Goal: Check status

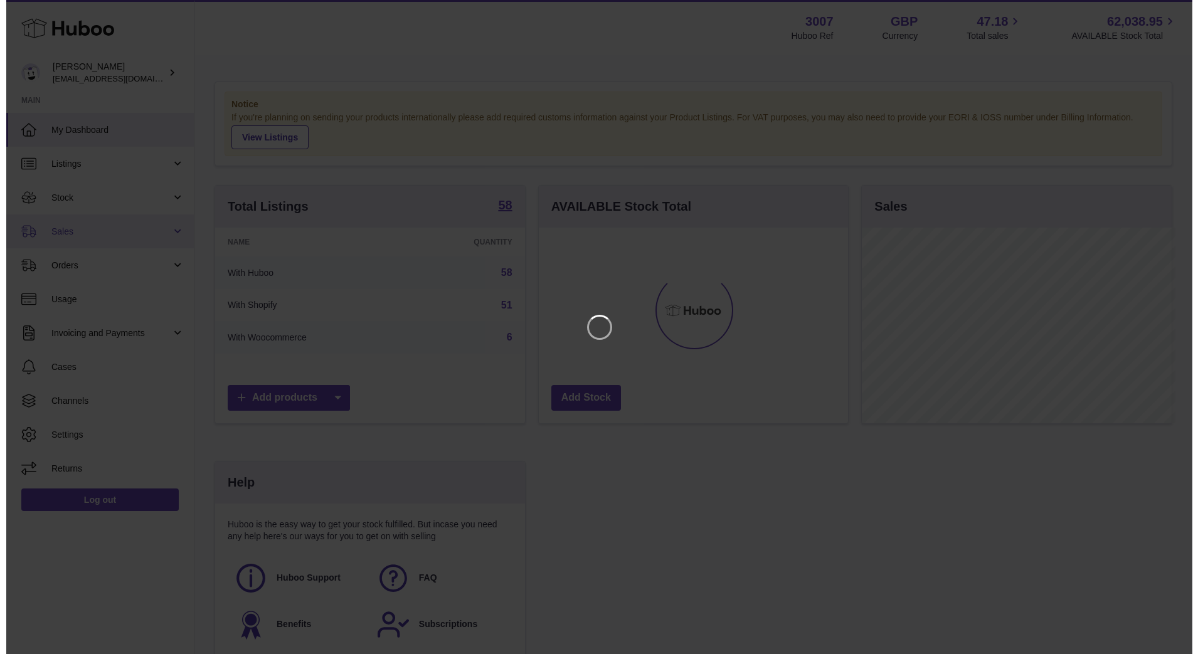
scroll to position [196, 313]
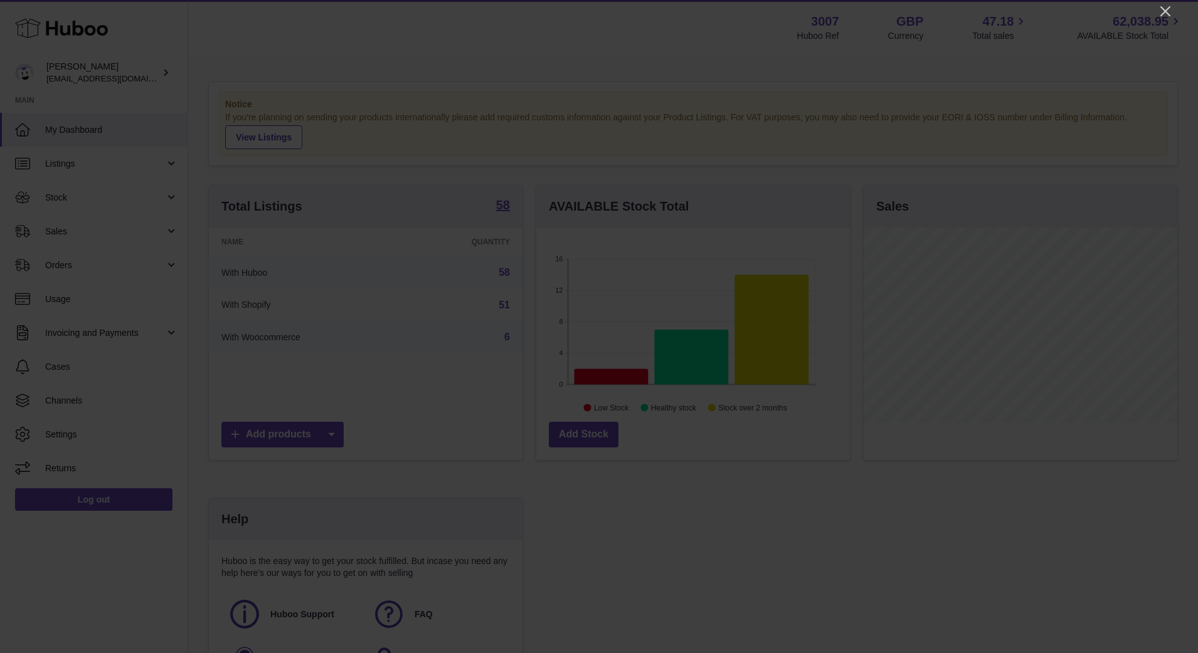
scroll to position [196, 313]
click at [1161, 11] on icon "Close" at bounding box center [1164, 11] width 15 height 15
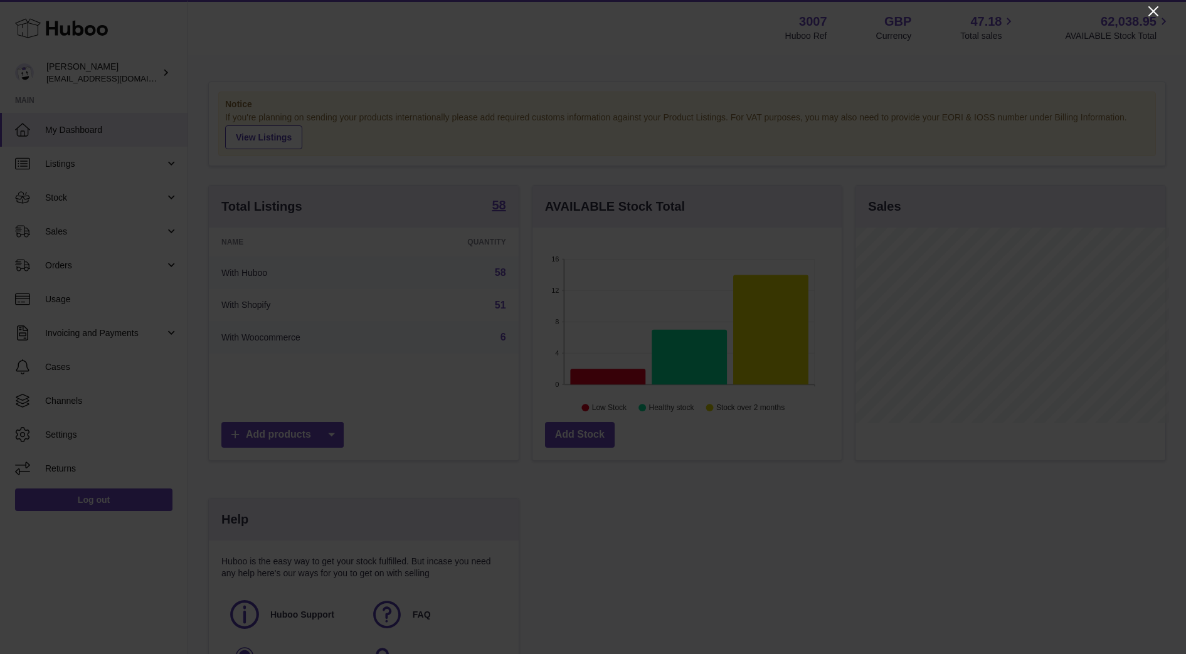
scroll to position [626780, 626666]
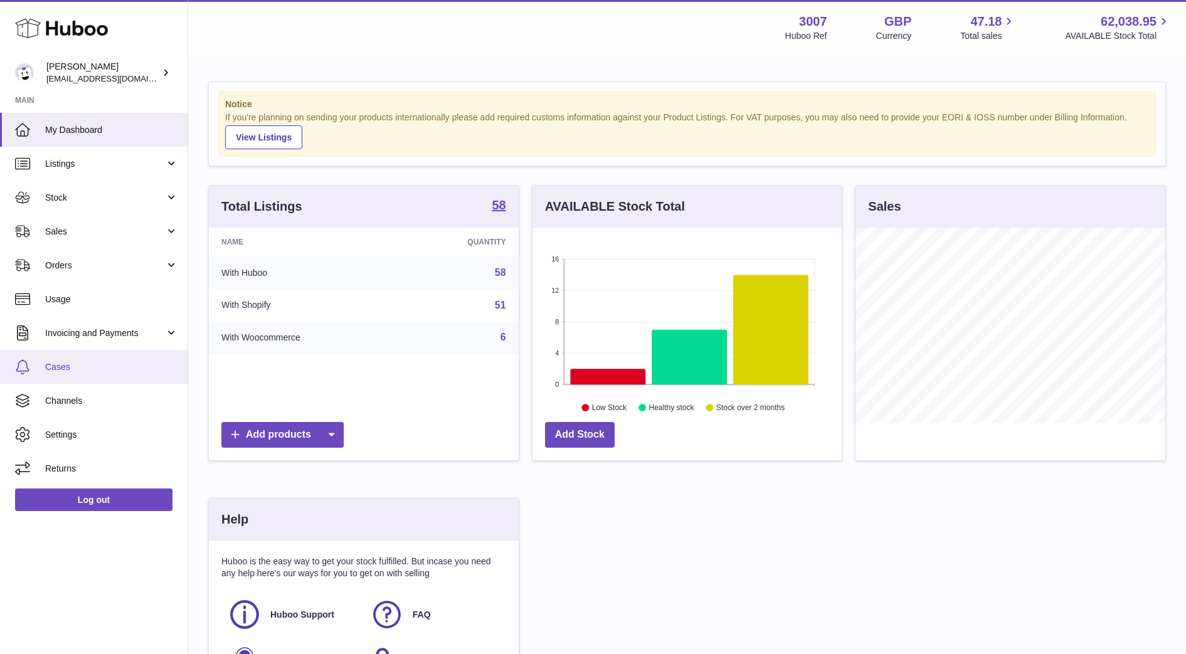
click at [66, 366] on span "Cases" at bounding box center [111, 367] width 133 height 12
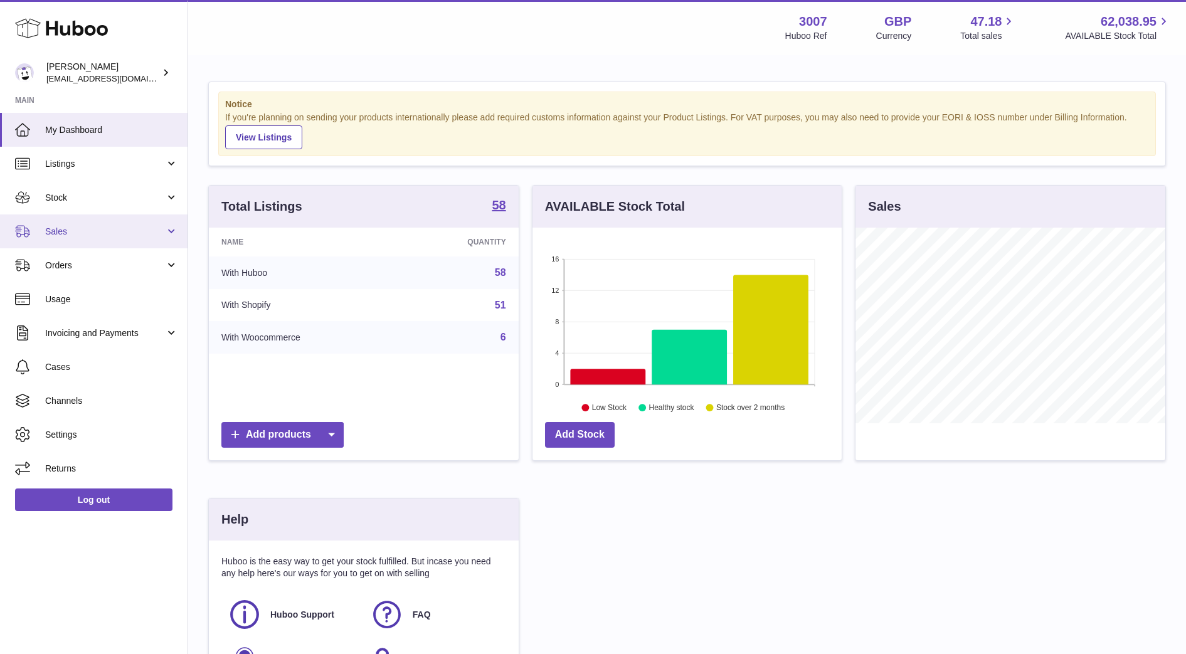
click at [55, 226] on span "Sales" at bounding box center [105, 232] width 120 height 12
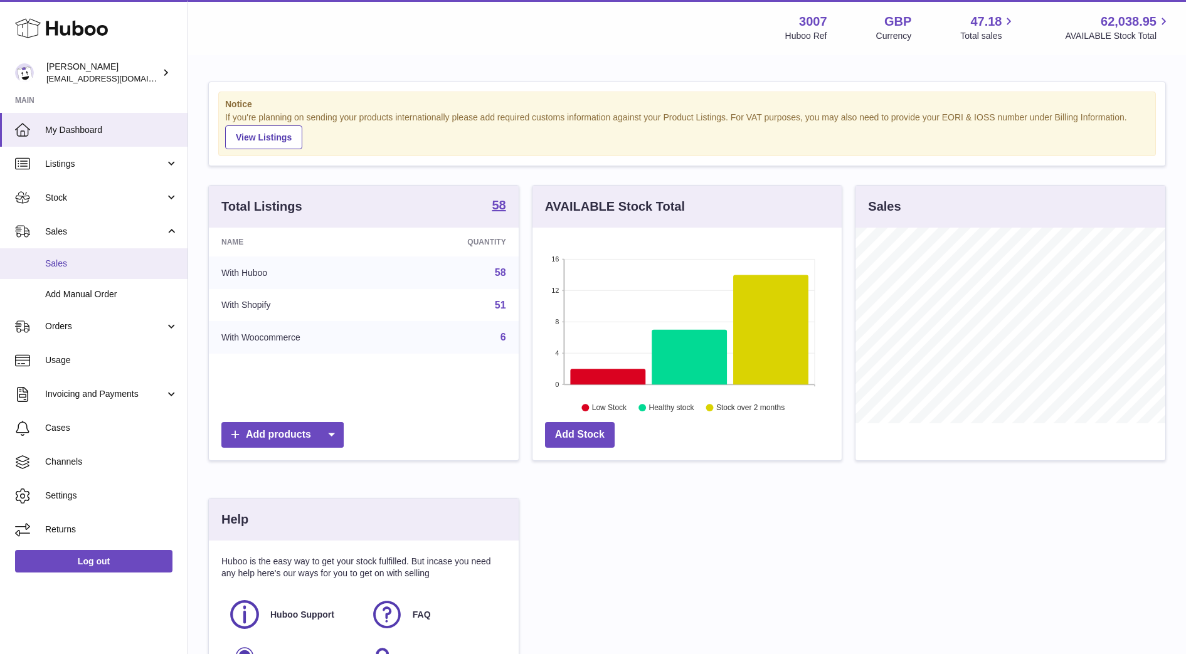
click at [61, 268] on span "Sales" at bounding box center [111, 264] width 133 height 12
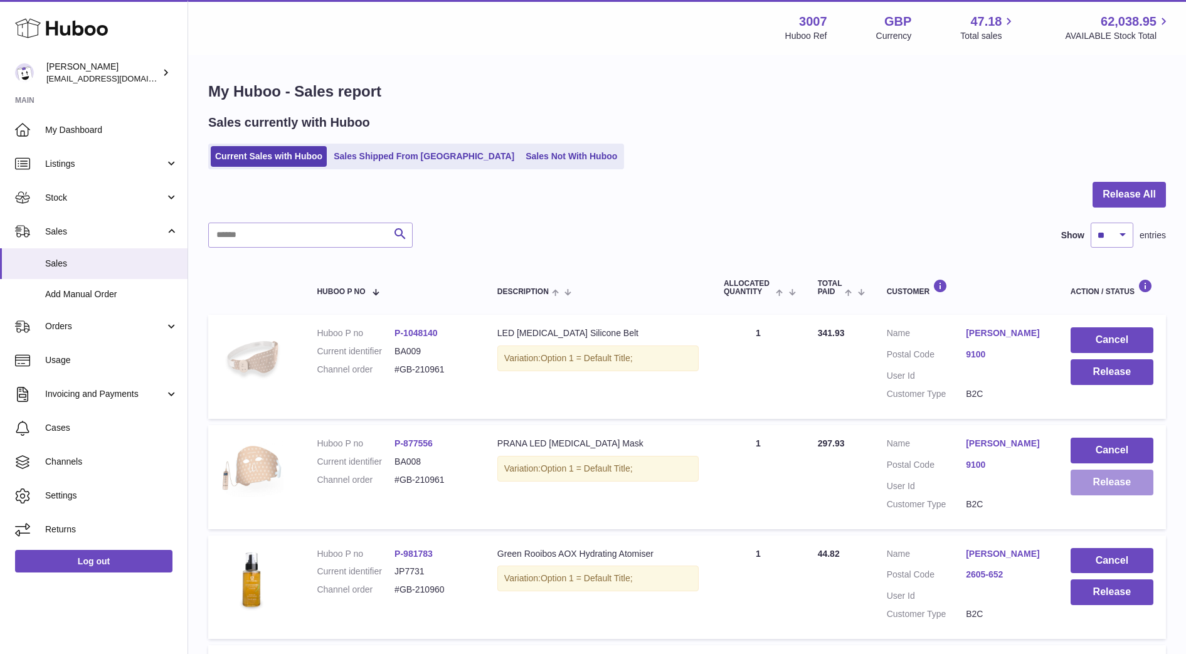
click at [1100, 491] on button "Release" at bounding box center [1111, 483] width 83 height 26
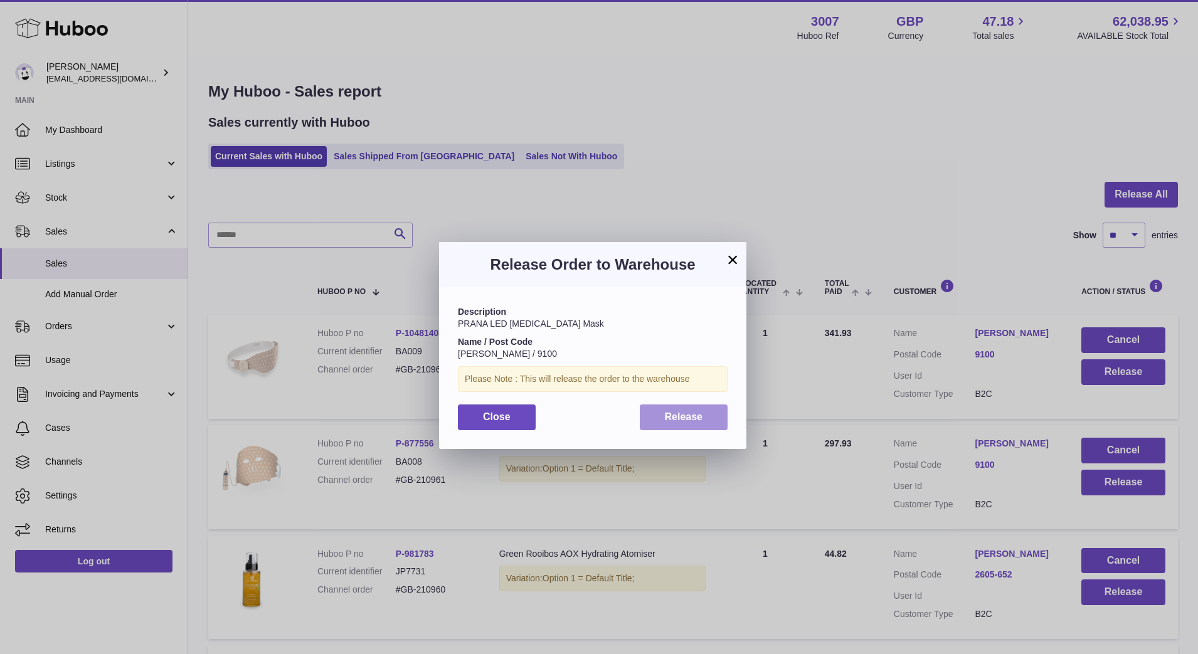
click at [700, 418] on span "Release" at bounding box center [684, 416] width 38 height 11
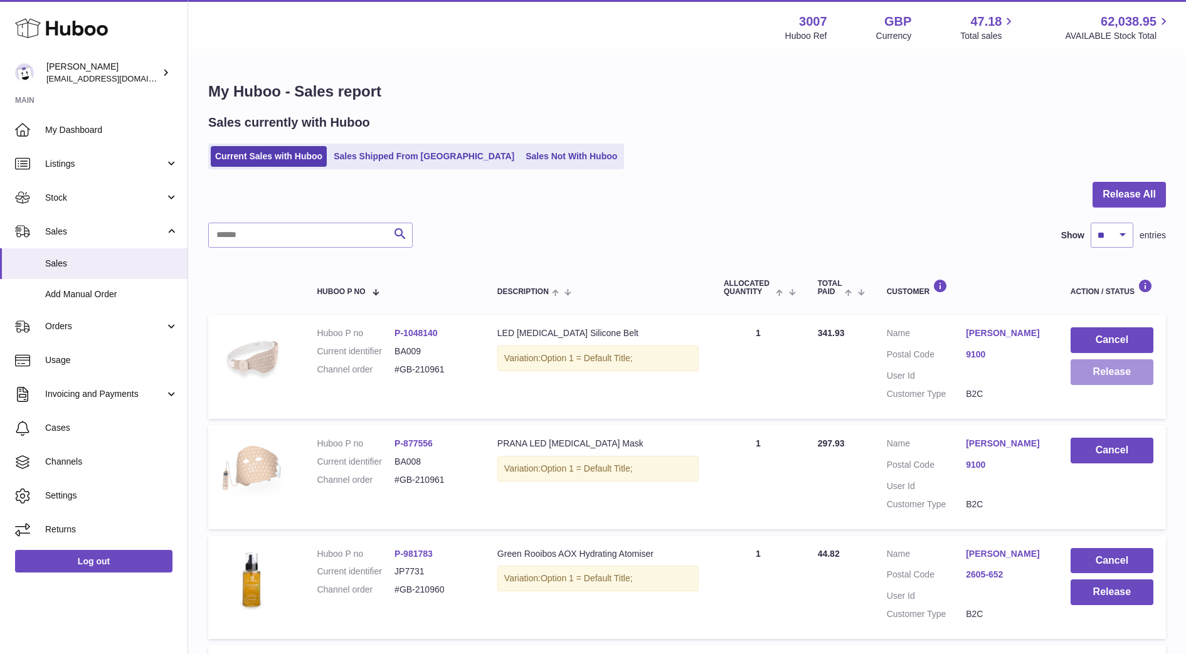
click at [1106, 374] on button "Release" at bounding box center [1111, 372] width 83 height 26
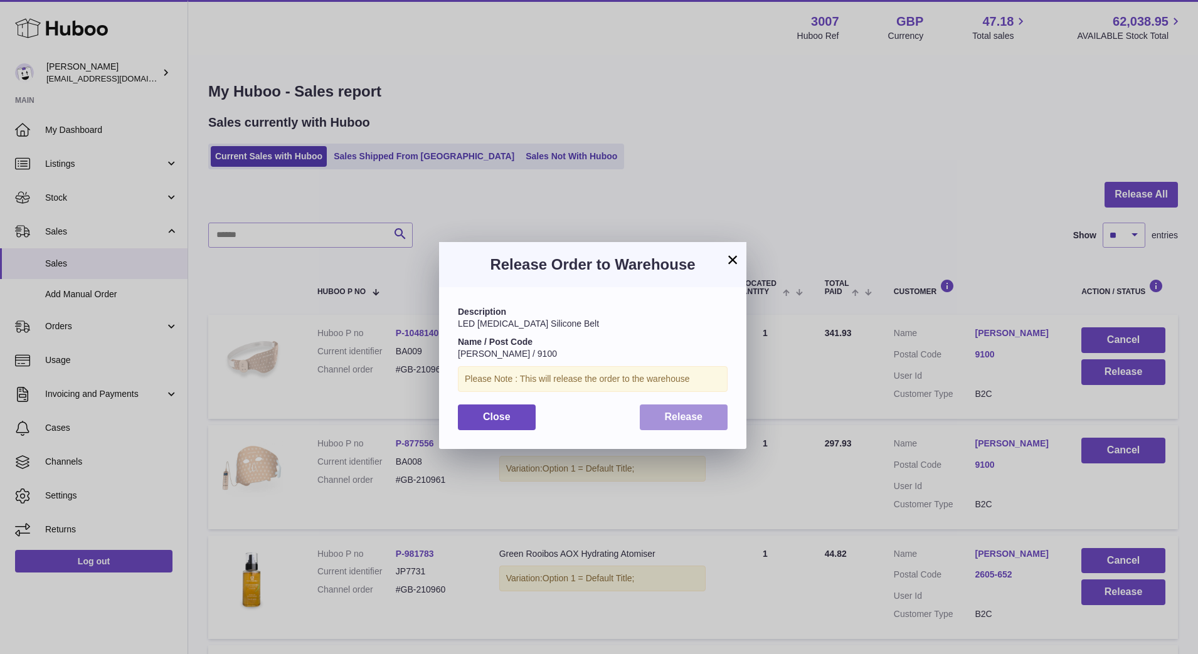
click at [677, 412] on span "Release" at bounding box center [684, 416] width 38 height 11
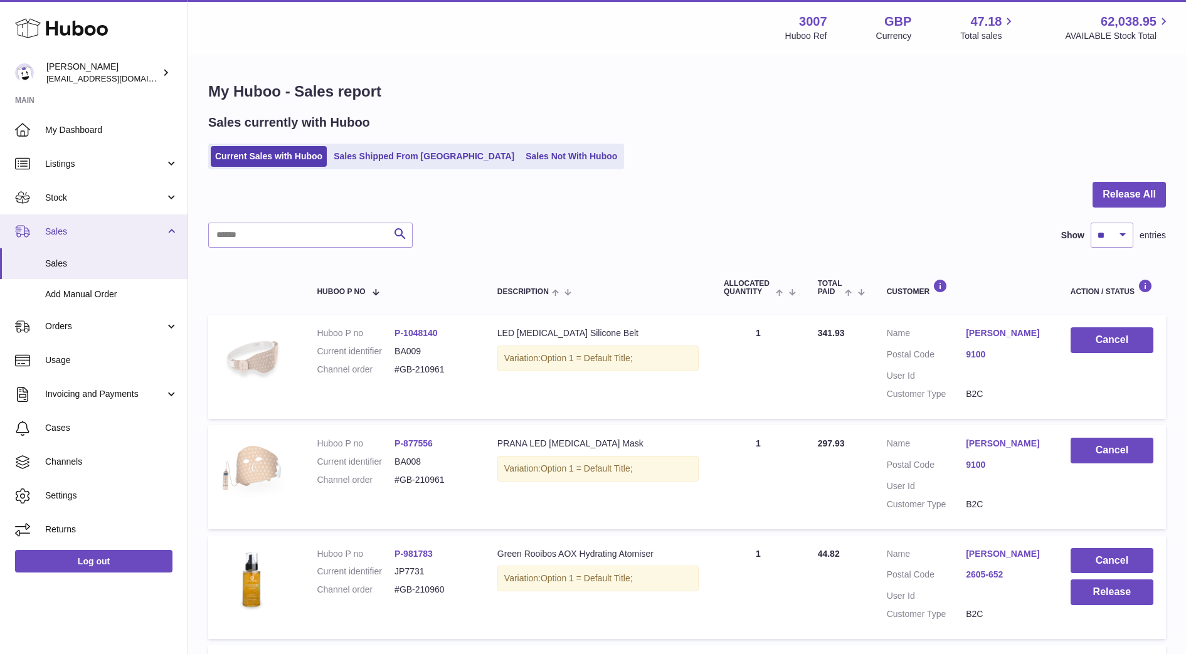
click at [80, 236] on span "Sales" at bounding box center [105, 232] width 120 height 12
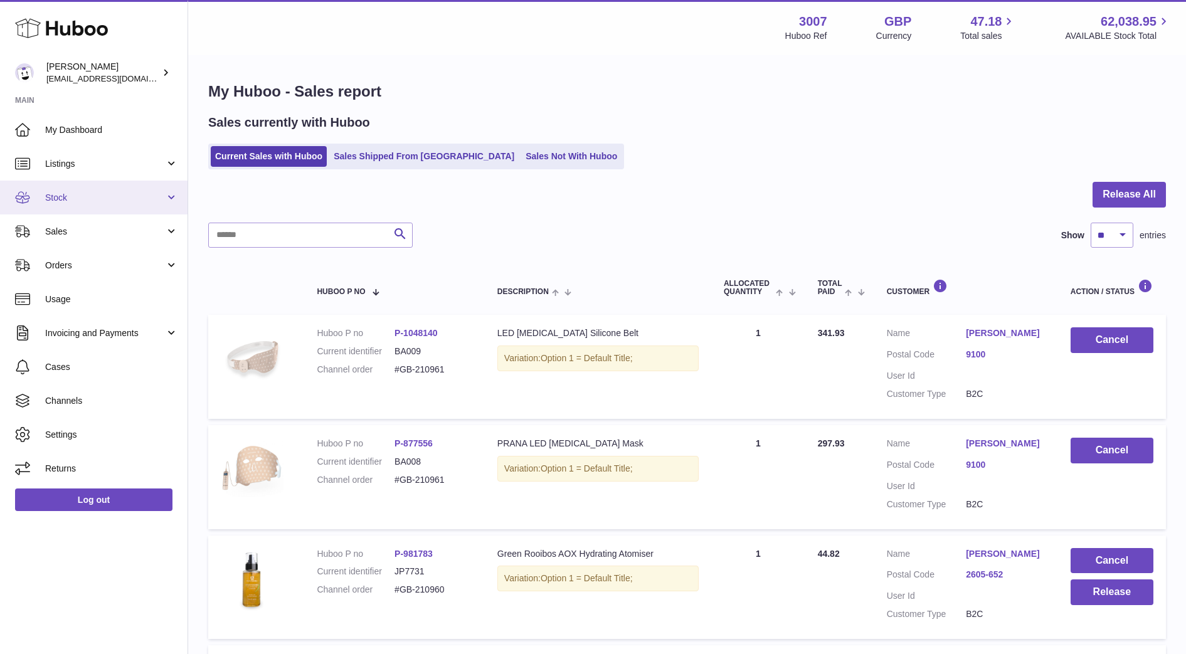
click at [83, 202] on span "Stock" at bounding box center [105, 198] width 120 height 12
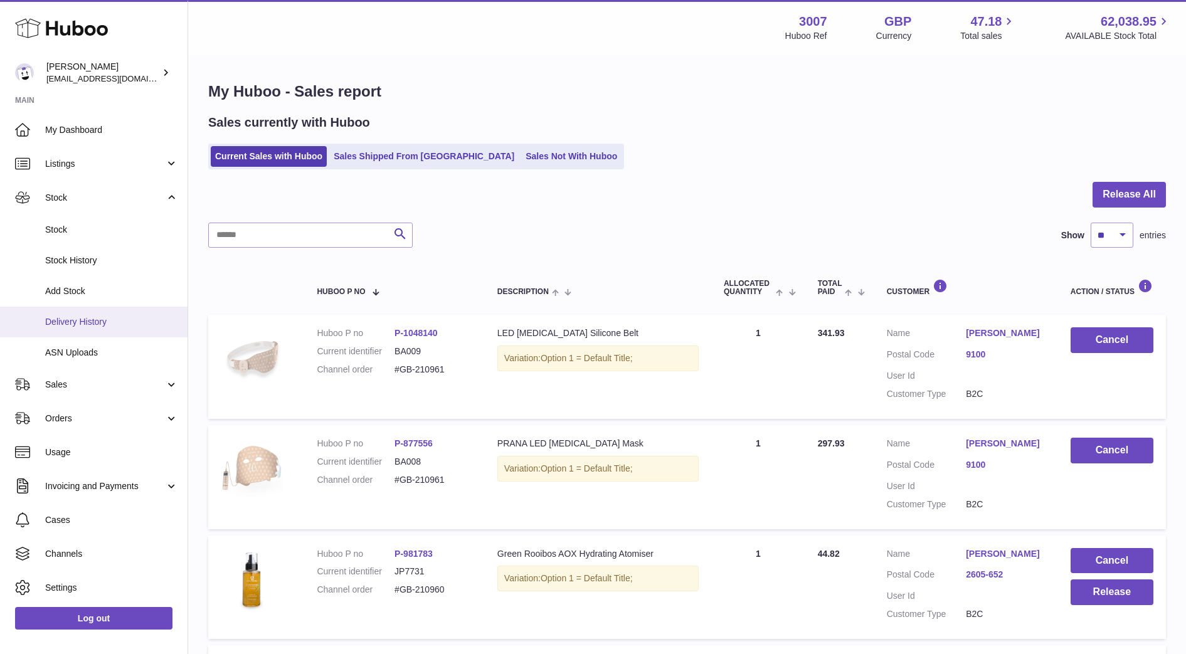
click at [98, 320] on span "Delivery History" at bounding box center [111, 322] width 133 height 12
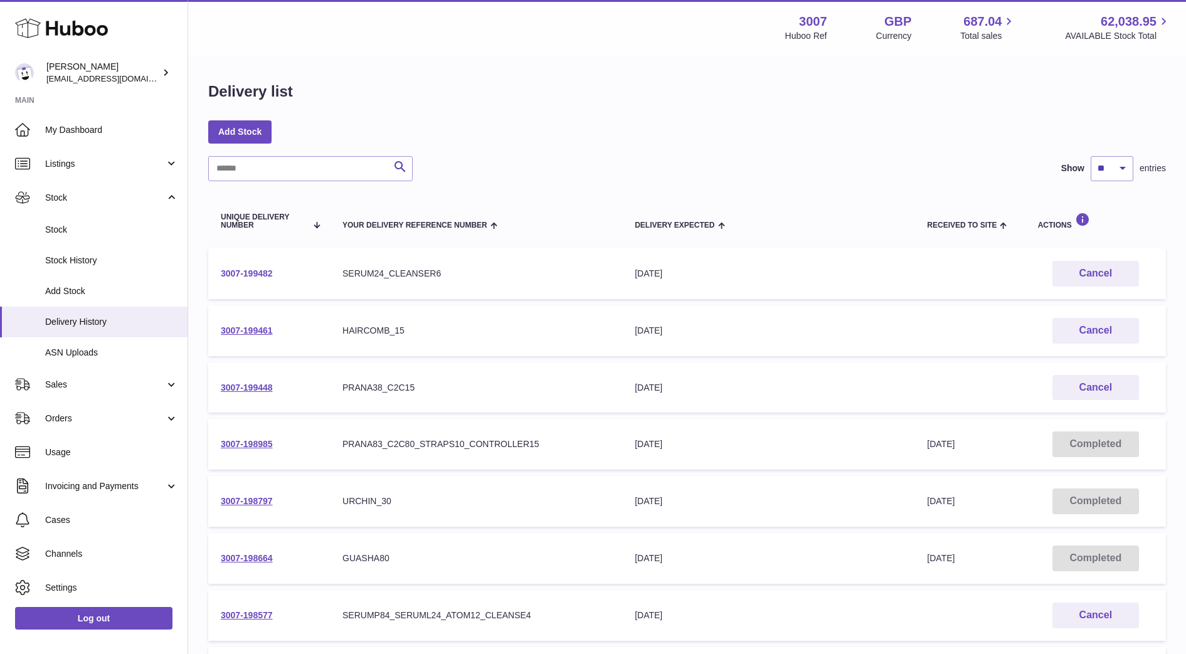
click at [268, 273] on link "3007-199482" at bounding box center [247, 273] width 52 height 10
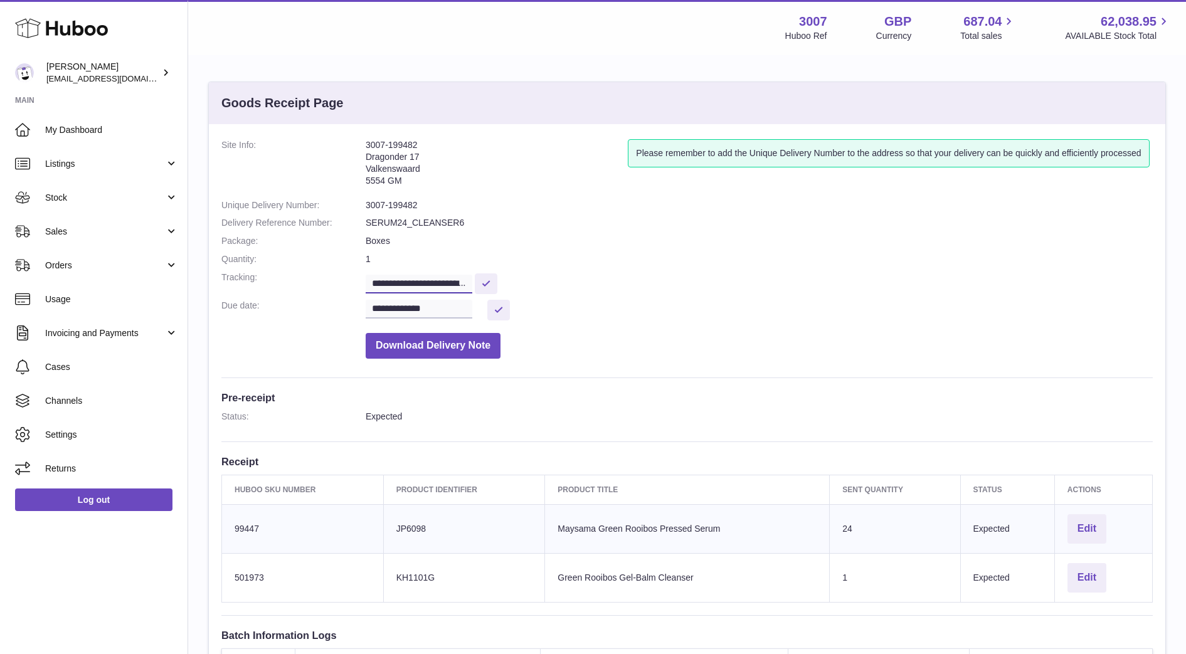
scroll to position [0, 302]
drag, startPoint x: 369, startPoint y: 284, endPoint x: 572, endPoint y: 282, distance: 203.1
click at [572, 282] on dd "**********" at bounding box center [759, 282] width 787 height 22
